Goal: Information Seeking & Learning: Learn about a topic

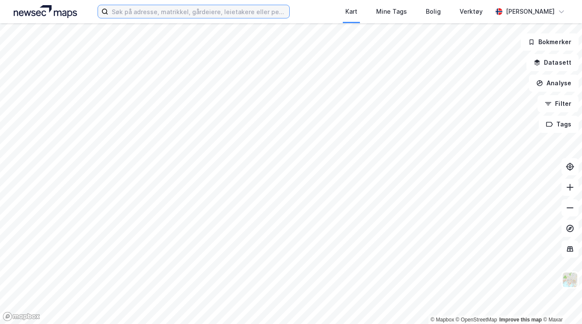
click at [186, 17] on input at bounding box center [198, 11] width 181 height 13
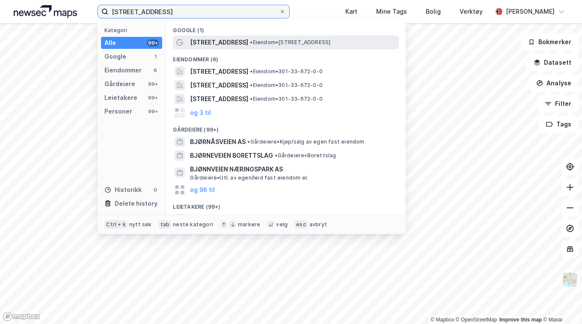
type input "bjørnveien 32"
click at [224, 38] on span "[STREET_ADDRESS]" at bounding box center [219, 42] width 58 height 10
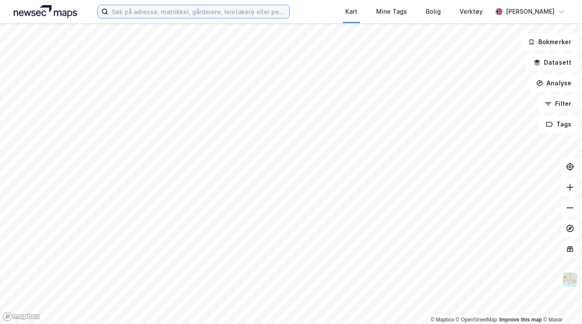
click at [198, 15] on input at bounding box center [198, 11] width 181 height 13
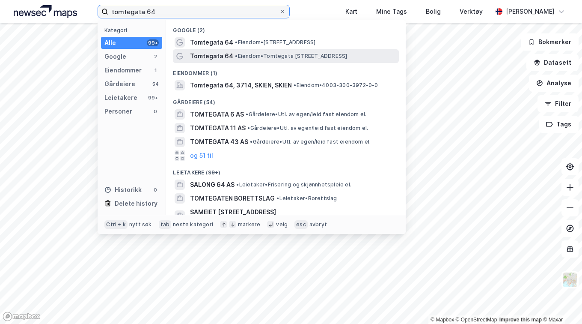
type input "tomtegata 64"
click at [219, 54] on span "Tomtegata 64" at bounding box center [211, 56] width 43 height 10
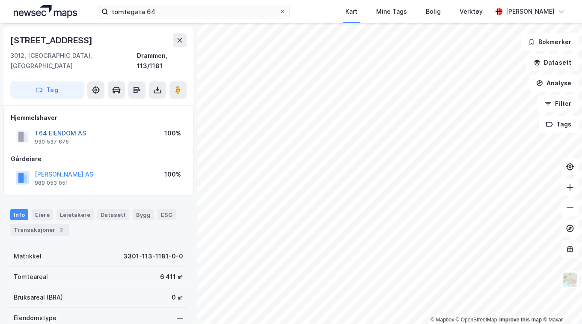
click at [0, 0] on button "T64 EIENDOM AS" at bounding box center [0, 0] width 0 height 0
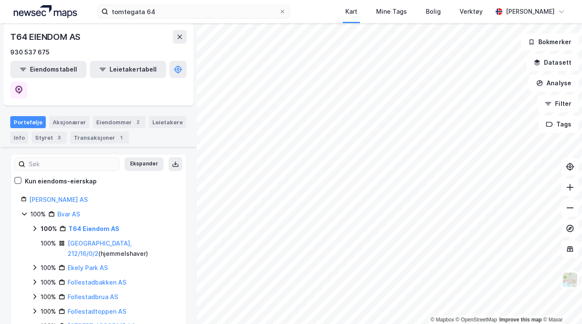
scroll to position [84, 0]
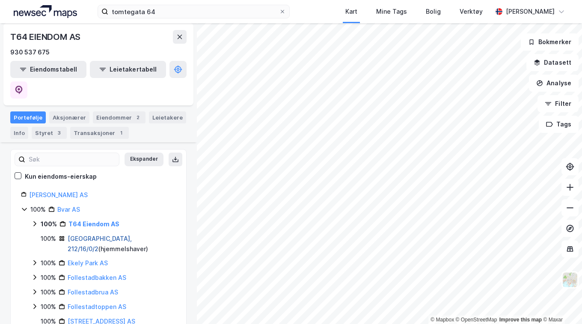
click at [97, 235] on link "[GEOGRAPHIC_DATA], 212/16/0/2" at bounding box center [100, 244] width 64 height 18
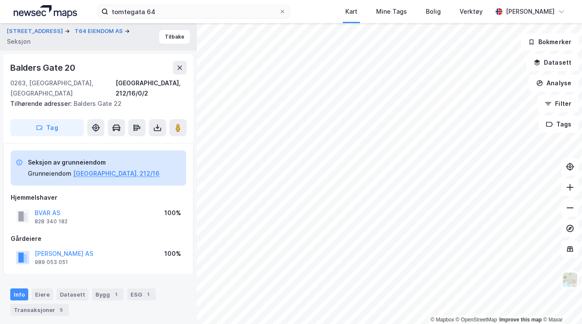
scroll to position [3, 0]
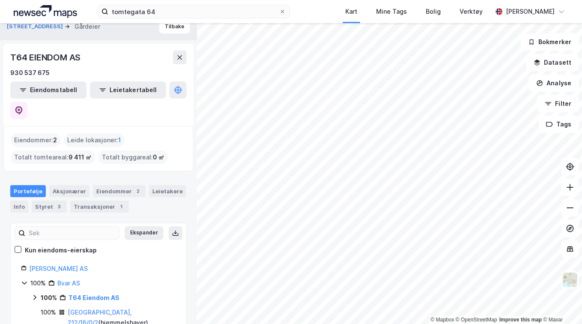
scroll to position [13, 0]
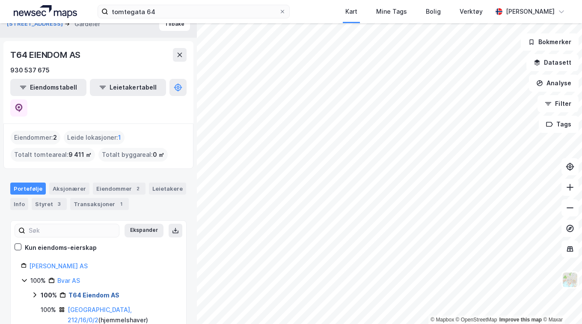
click at [92, 291] on link "T64 Eiendom AS" at bounding box center [93, 294] width 51 height 7
click at [108, 306] on link "Drammen, 113/1181" at bounding box center [93, 315] width 30 height 18
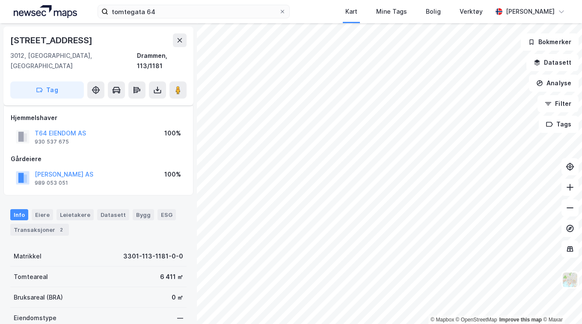
scroll to position [3, 0]
